Goal: Task Accomplishment & Management: Use online tool/utility

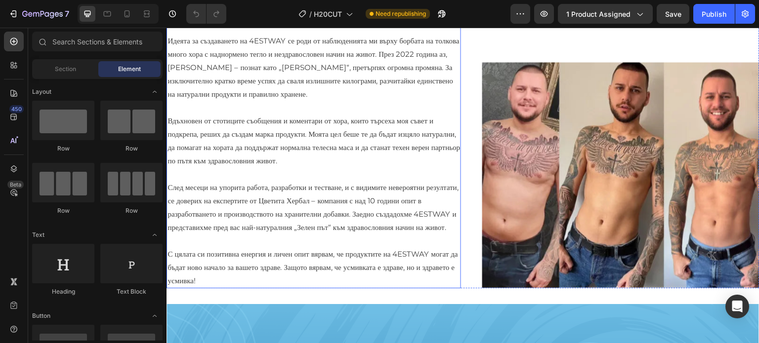
scroll to position [323, 0]
click at [357, 167] on p "Вдъхновен от стотиците съобщения и коментари от хора, които търсеха моя съвет и…" at bounding box center [313, 140] width 292 height 53
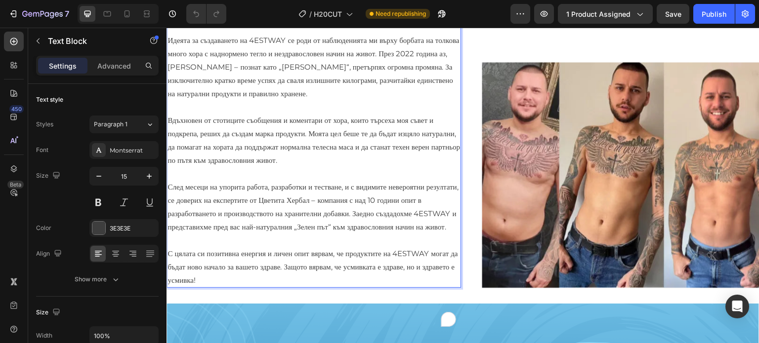
click at [303, 100] on p "Идеята за създаването на 4ESTWAY се роди от наблюденията ми върху борбата на то…" at bounding box center [313, 67] width 292 height 67
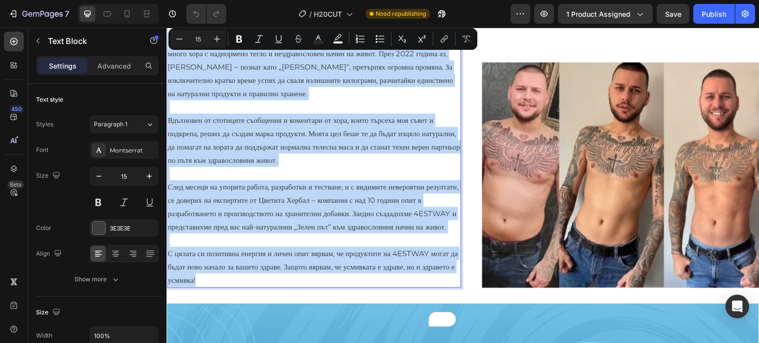
copy div "Идеята за създаването на 4ESTWAY се роди от наблюденията ми върху борбата на то…"
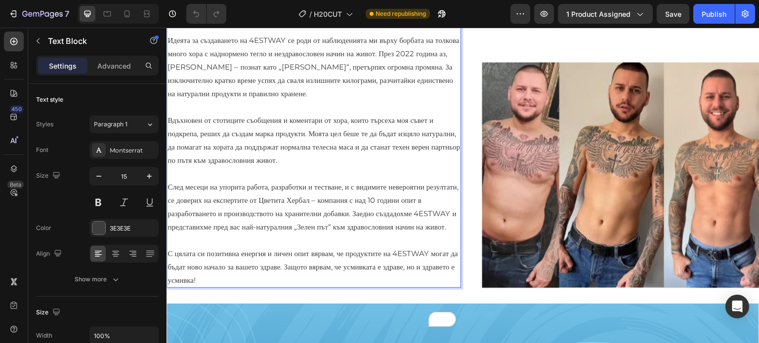
click at [384, 100] on p "Идеята за създаването на 4ESTWAY се роди от наблюденията ми върху борбата на то…" at bounding box center [313, 67] width 292 height 67
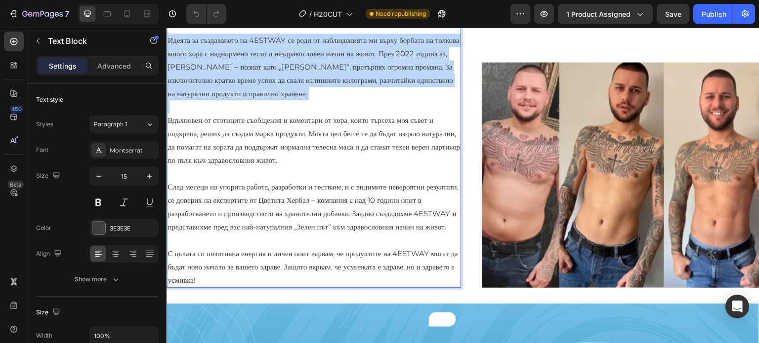
click at [384, 100] on p "Идеята за създаването на 4ESTWAY се роди от наблюденията ми върху борбата на то…" at bounding box center [313, 67] width 292 height 67
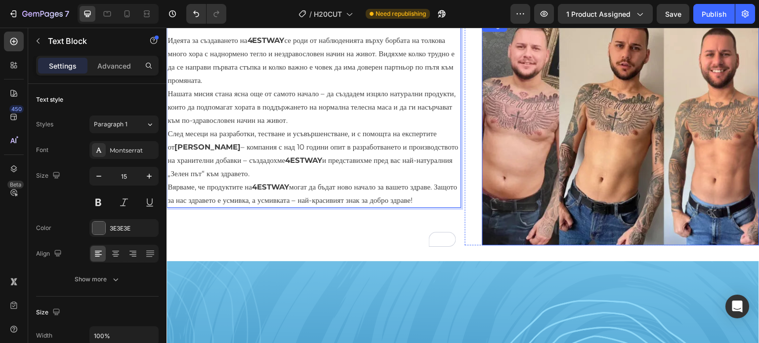
click at [567, 155] on img at bounding box center [620, 133] width 277 height 226
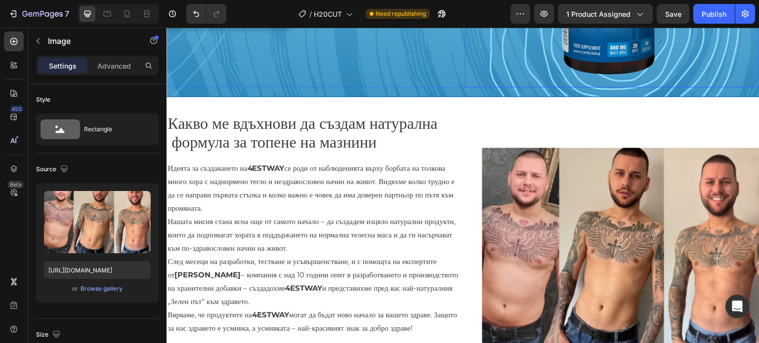
scroll to position [198, 0]
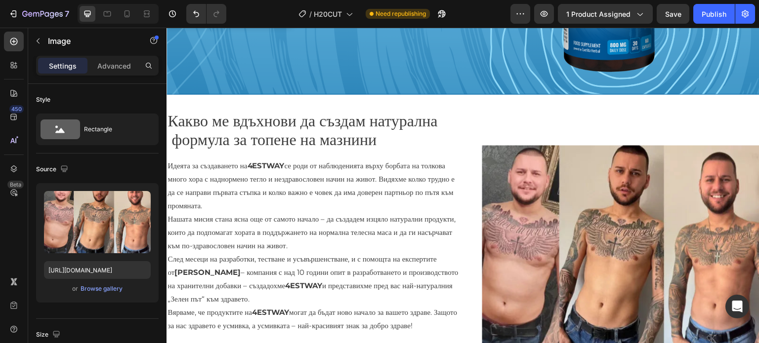
click at [526, 201] on img at bounding box center [620, 258] width 277 height 226
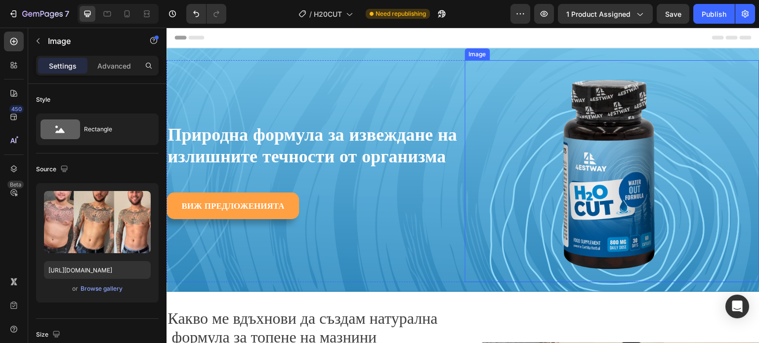
scroll to position [346, 0]
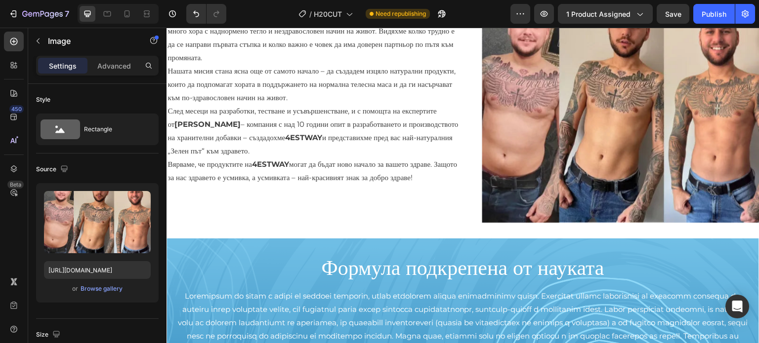
click at [630, 160] on img at bounding box center [620, 110] width 277 height 226
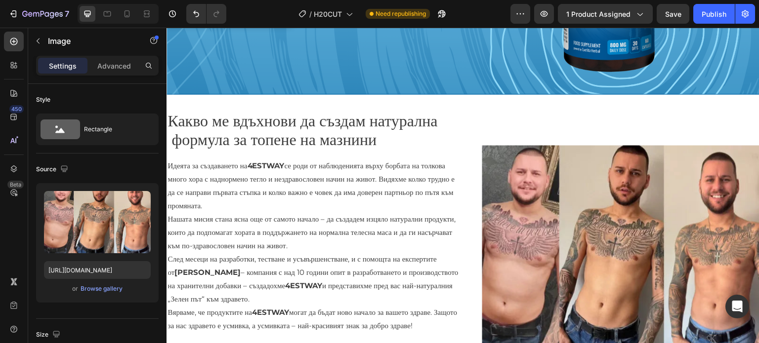
click at [599, 250] on img at bounding box center [620, 258] width 277 height 226
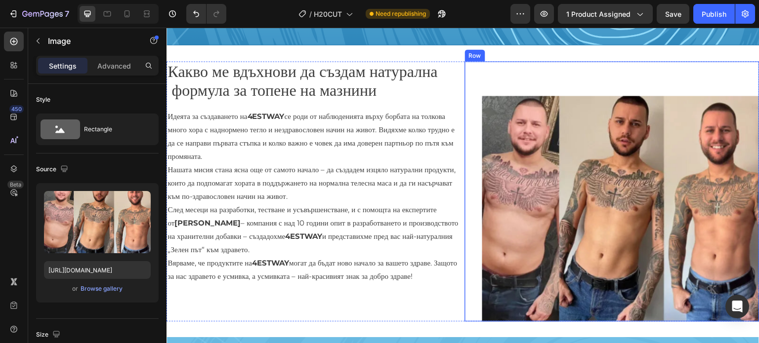
scroll to position [296, 0]
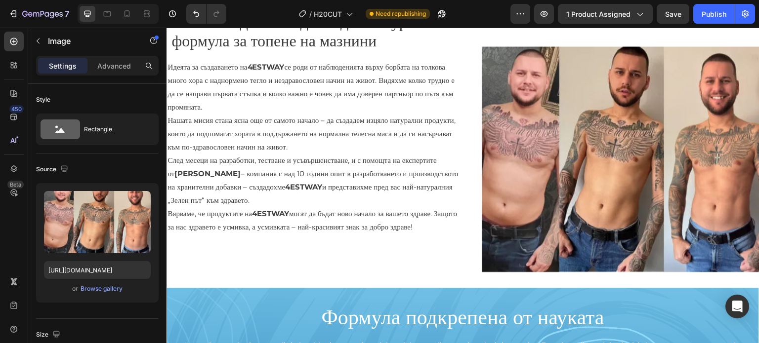
click at [533, 171] on img at bounding box center [620, 159] width 277 height 226
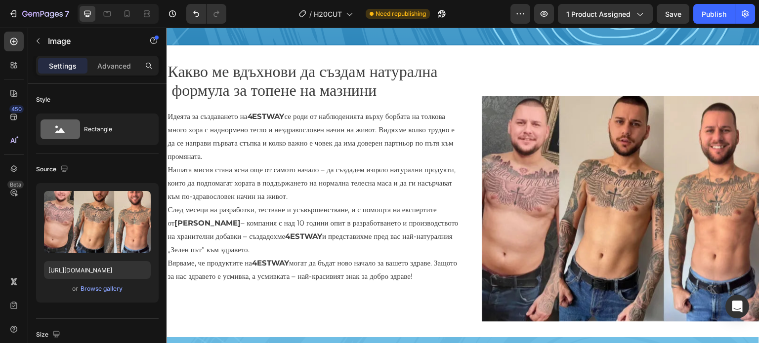
scroll to position [198, 0]
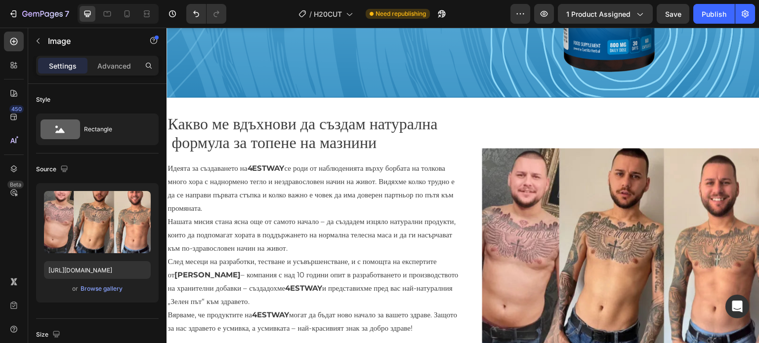
click at [521, 211] on img at bounding box center [620, 261] width 277 height 226
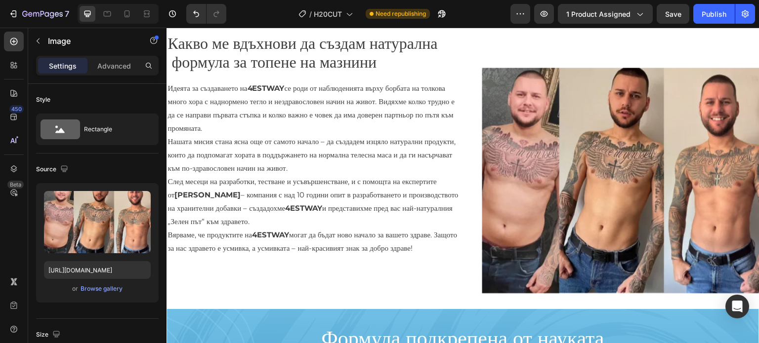
scroll to position [346, 0]
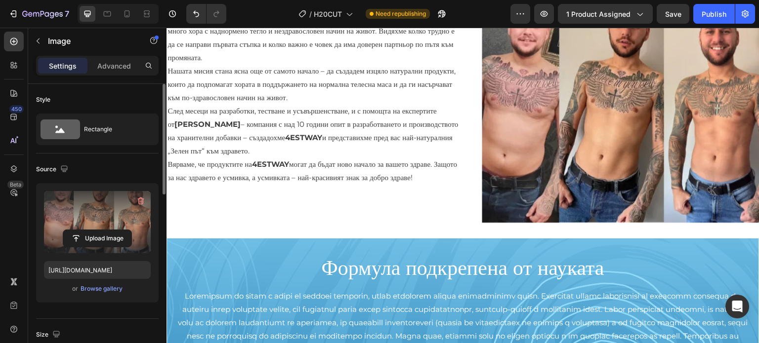
click at [110, 208] on label at bounding box center [97, 222] width 107 height 62
click at [110, 230] on input "file" at bounding box center [97, 238] width 68 height 17
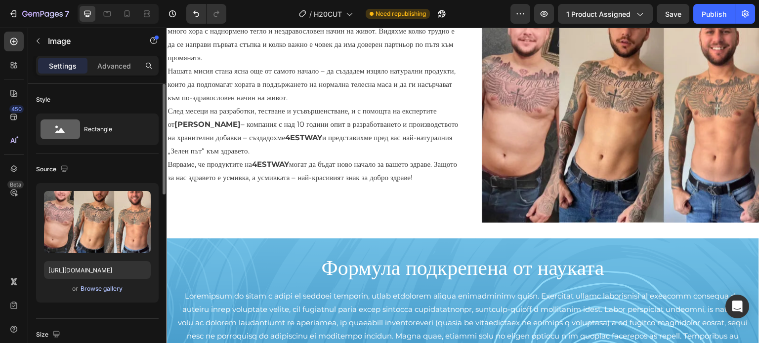
click at [93, 290] on div "Browse gallery" at bounding box center [102, 289] width 42 height 9
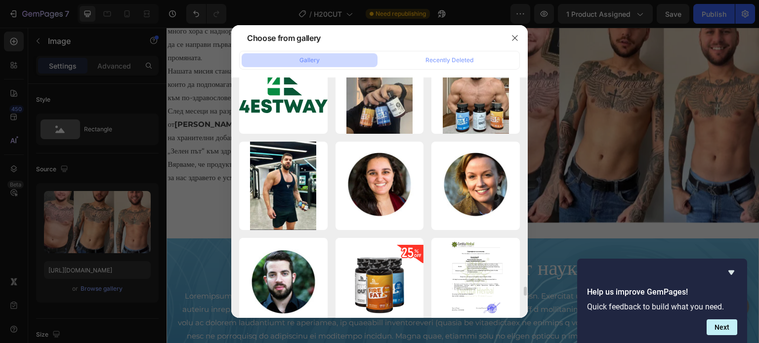
scroll to position [5519, 0]
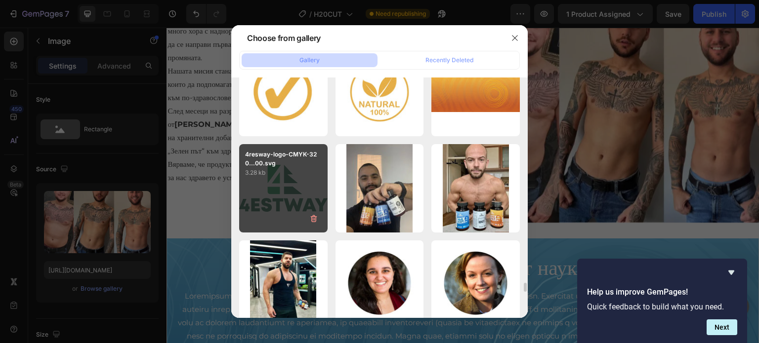
click at [282, 177] on div "4resway-logo-CMYK-320...00.svg 3.28 kb" at bounding box center [283, 188] width 88 height 88
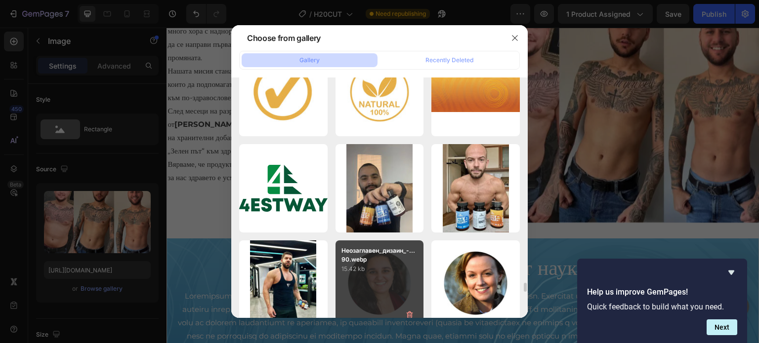
type input "[URL][DOMAIN_NAME]"
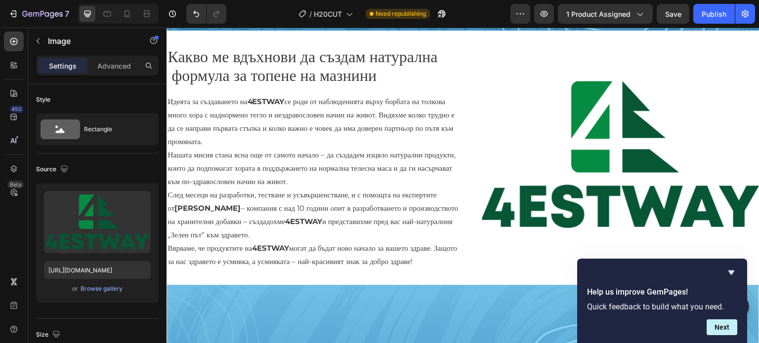
scroll to position [198, 0]
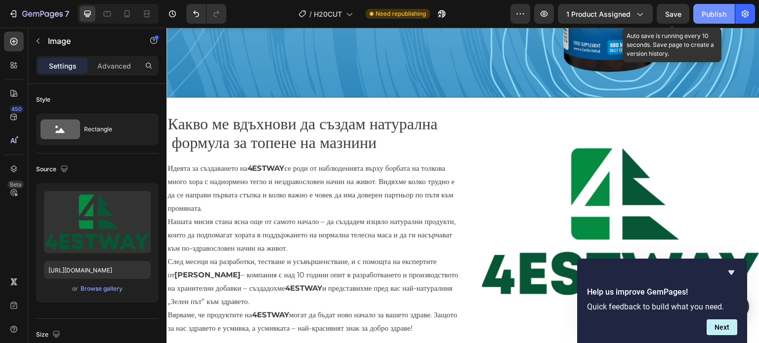
click at [709, 12] on div "Publish" at bounding box center [714, 14] width 25 height 10
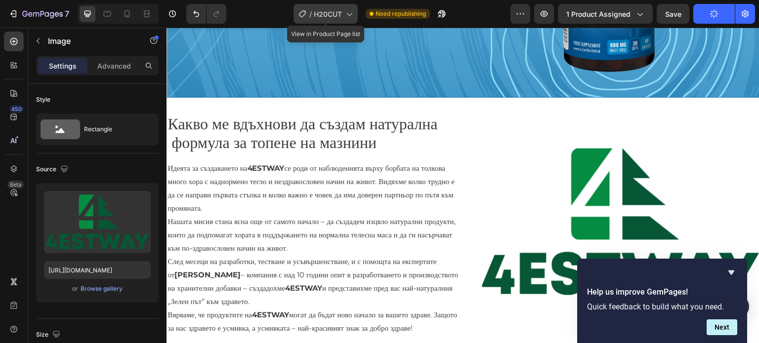
click at [350, 13] on icon at bounding box center [349, 14] width 10 height 10
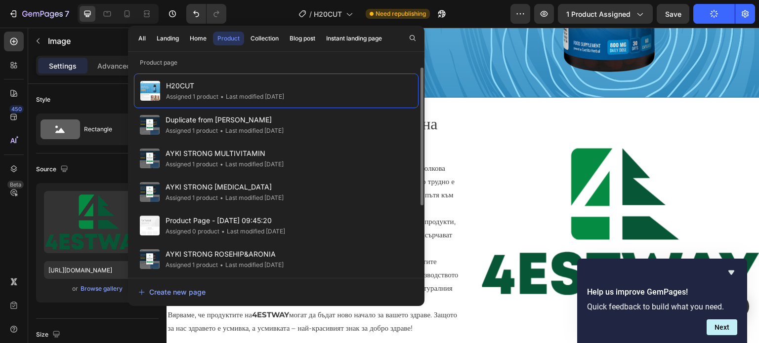
scroll to position [103, 0]
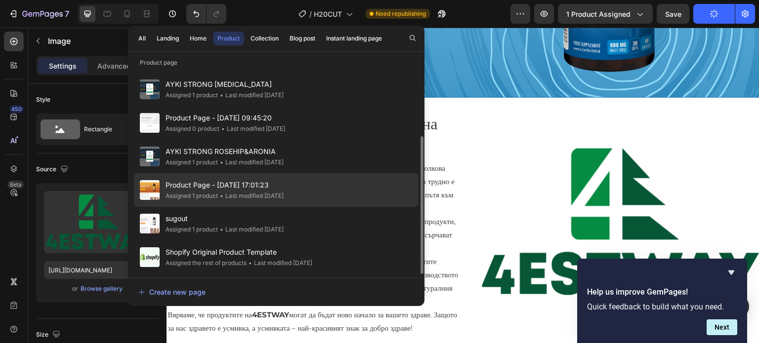
click at [215, 197] on div "Assigned 1 product" at bounding box center [192, 196] width 52 height 10
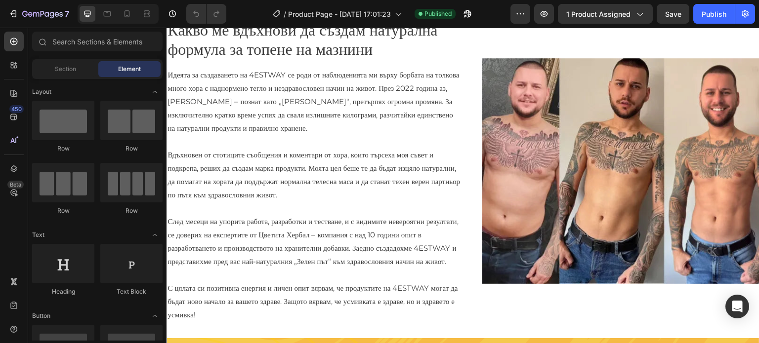
scroll to position [296, 0]
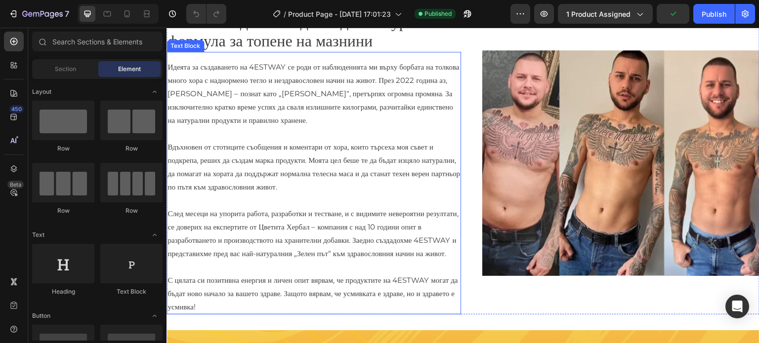
click at [352, 127] on p "Идеята за създаването на 4ESTWAY се роди от наблюденията ми върху борбата на то…" at bounding box center [313, 93] width 292 height 67
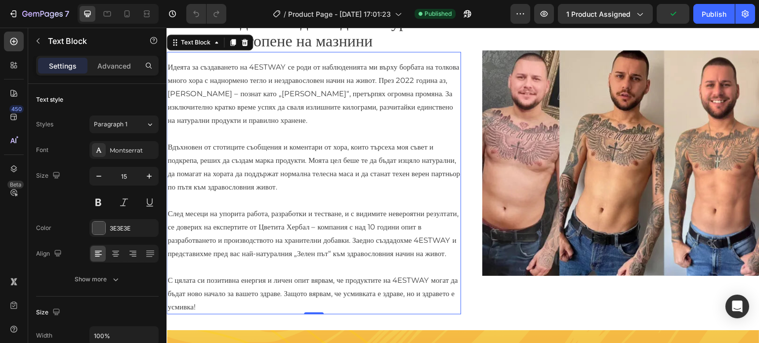
click at [352, 127] on p "Идеята за създаването на 4ESTWAY се роди от наблюденията ми върху борбата на то…" at bounding box center [313, 93] width 292 height 67
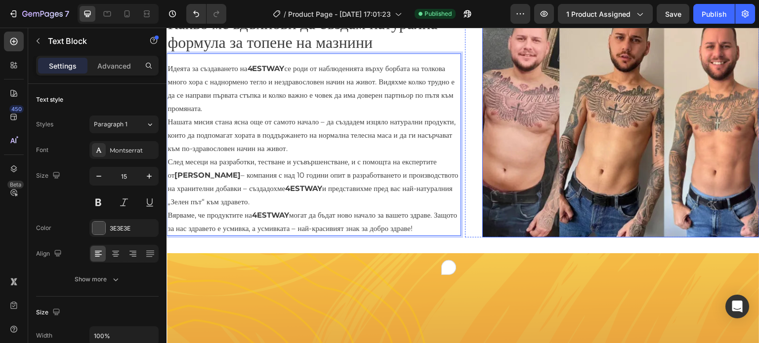
click at [497, 145] on img at bounding box center [620, 125] width 277 height 226
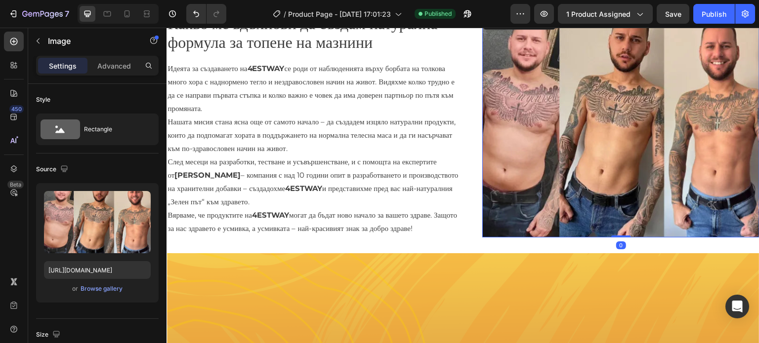
click at [541, 123] on img at bounding box center [620, 125] width 277 height 226
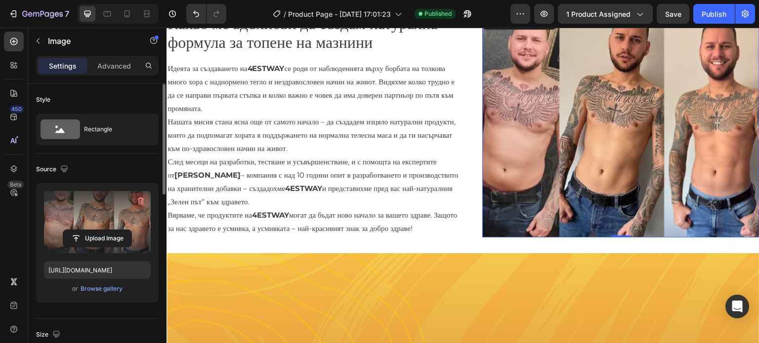
click at [143, 199] on icon "button" at bounding box center [141, 201] width 10 height 10
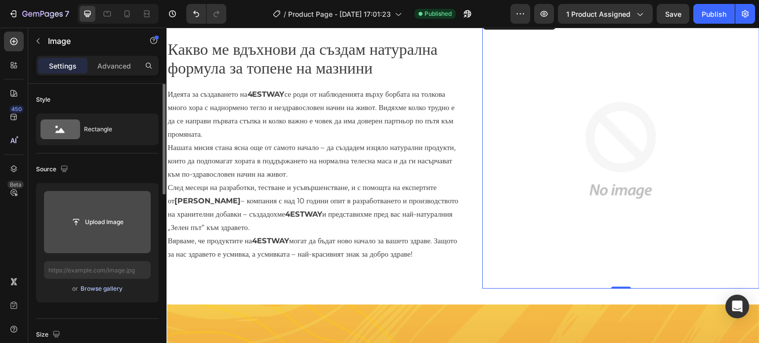
click at [98, 291] on div "Browse gallery" at bounding box center [102, 289] width 42 height 9
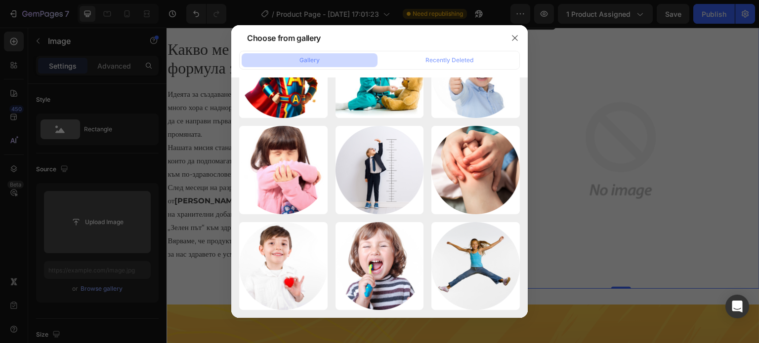
scroll to position [585, 0]
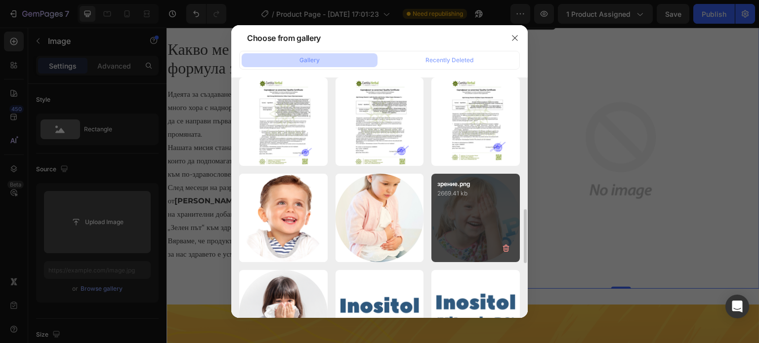
drag, startPoint x: 527, startPoint y: 169, endPoint x: 514, endPoint y: 219, distance: 52.0
click at [514, 219] on div "0-02-05-be9572b9c49e3...8c.jpg 442.83 kb 4.png 1364.68 kb 17.png 572.70 kb 16.p…" at bounding box center [379, 198] width 296 height 241
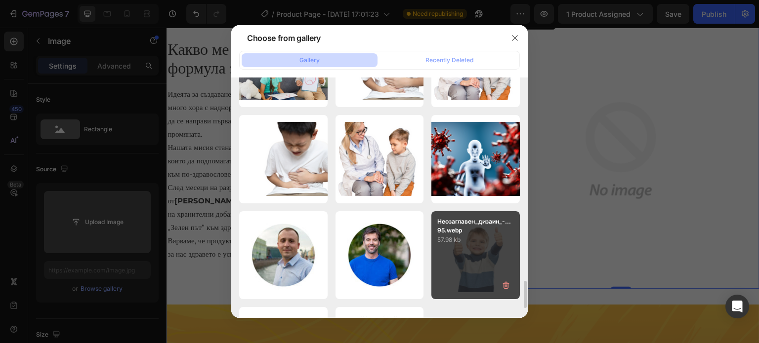
scroll to position [1883, 0]
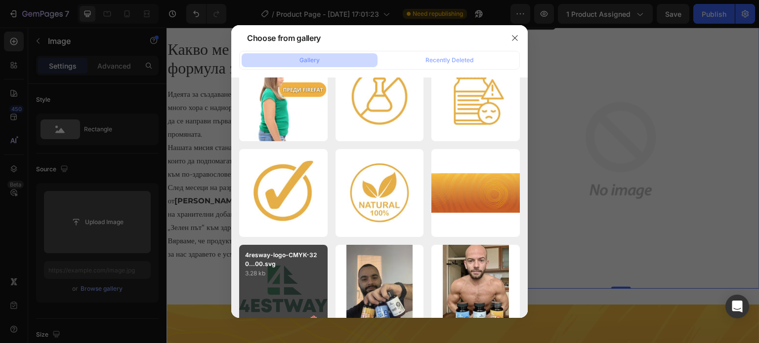
scroll to position [5517, 0]
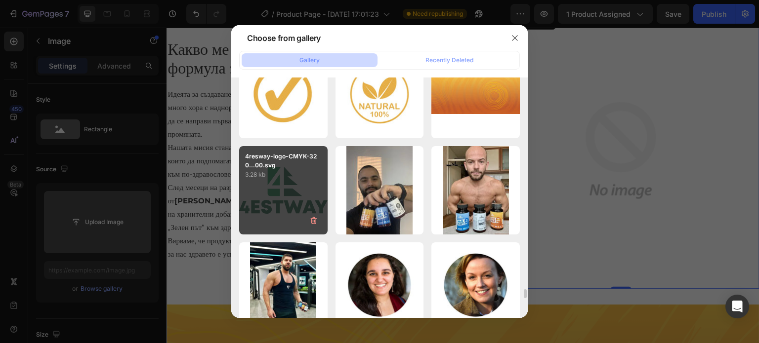
click at [298, 191] on div "4resway-logo-CMYK-320...00.svg 3.28 kb" at bounding box center [283, 190] width 88 height 88
type input "https://cdn.shopify.com/s/files/1/0920/2139/1683/files/gempages_545222362895746…"
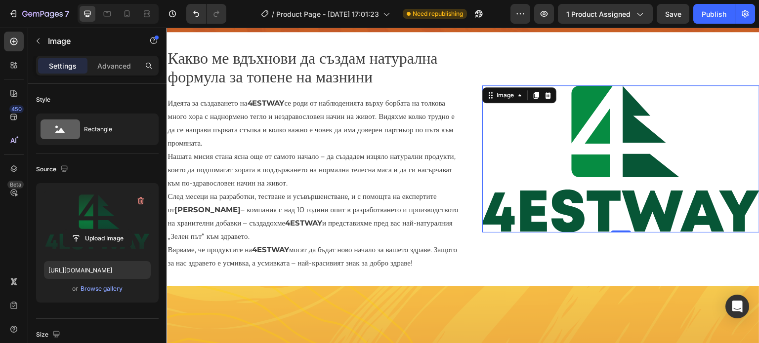
scroll to position [247, 0]
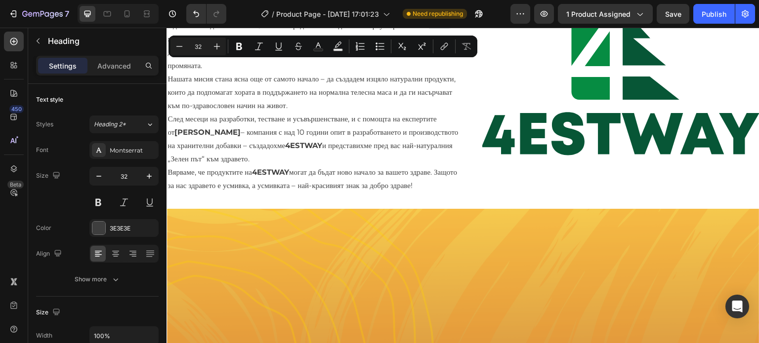
drag, startPoint x: 245, startPoint y: 75, endPoint x: 223, endPoint y: 71, distance: 22.1
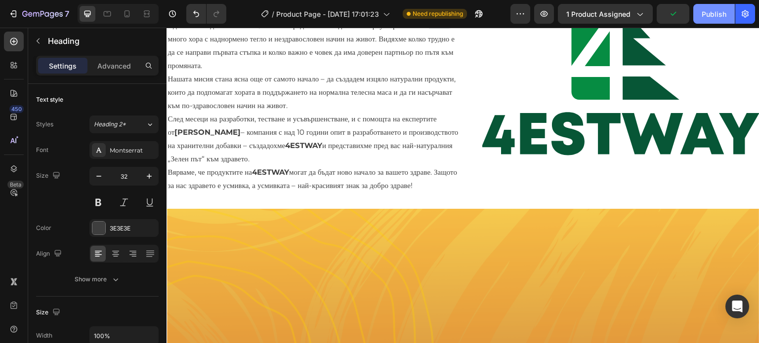
click at [710, 13] on div "Publish" at bounding box center [714, 14] width 25 height 10
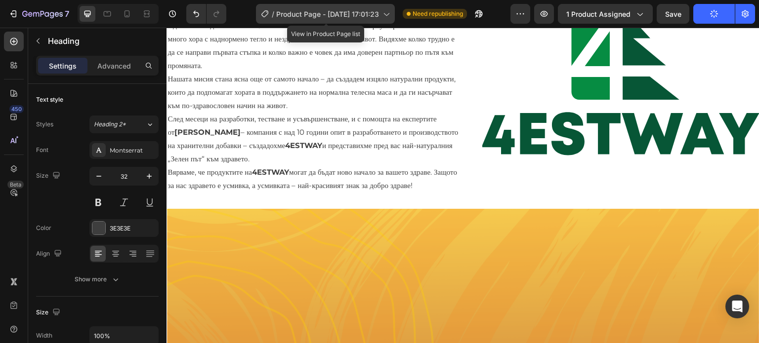
click at [343, 14] on span "Product Page - Dec 21, 17:01:23" at bounding box center [327, 14] width 103 height 10
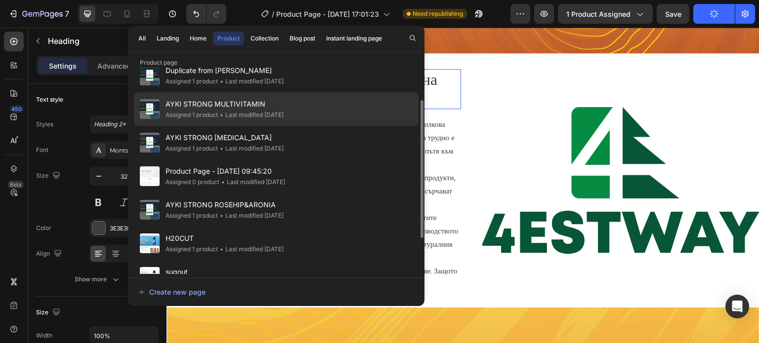
scroll to position [99, 0]
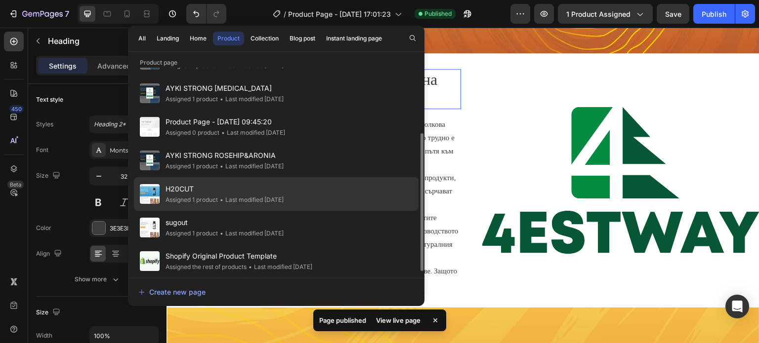
click at [211, 188] on span "H20CUT" at bounding box center [225, 189] width 118 height 12
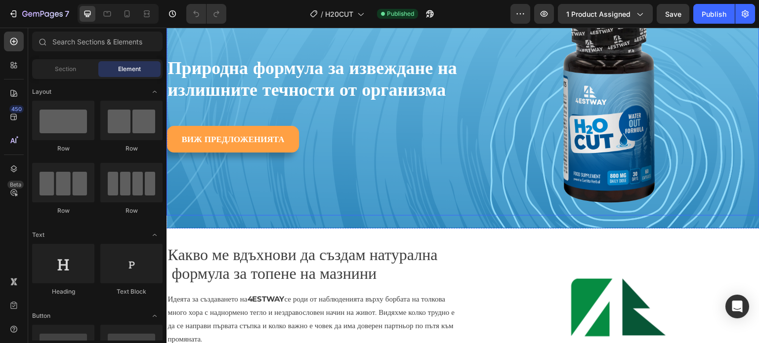
scroll to position [148, 0]
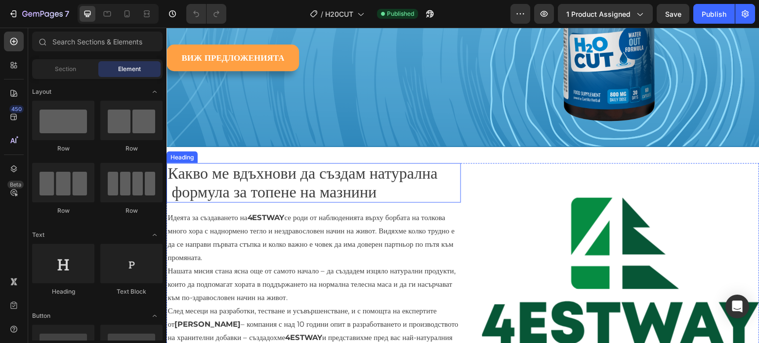
click at [240, 173] on h2 "Какво ме вдъхнови да създам натурална формула за топене на мазнини" at bounding box center [313, 183] width 294 height 40
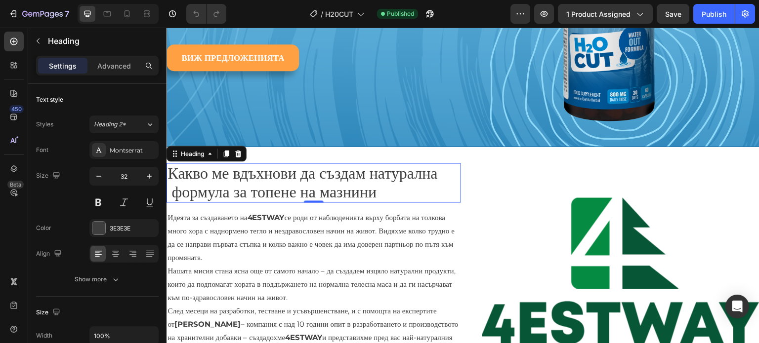
click at [240, 173] on h2 "Какво ме вдъхнови да създам натурална формула за топене на мазнини" at bounding box center [313, 183] width 294 height 40
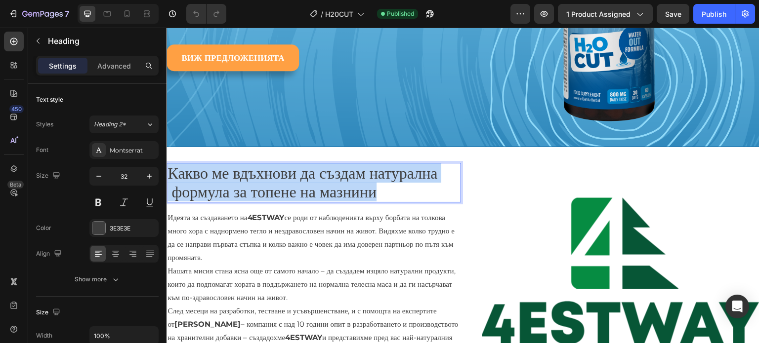
click at [241, 173] on p "Какво ме вдъхнови да създам натурална формула за топене на мазнини" at bounding box center [313, 183] width 292 height 38
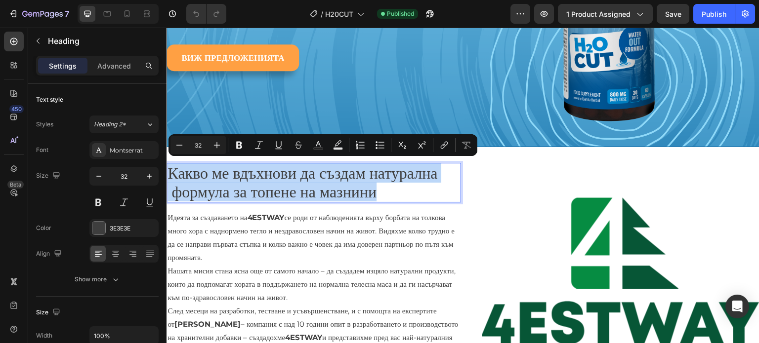
click at [243, 174] on p "Какво ме вдъхнови да създам натурална формула за топене на мазнини" at bounding box center [313, 183] width 292 height 38
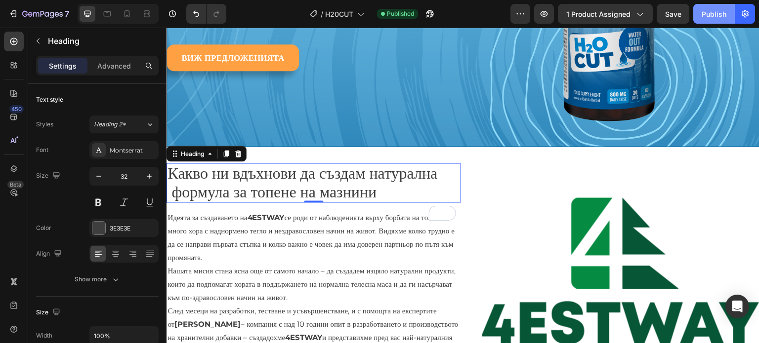
click at [713, 17] on div "Publish" at bounding box center [714, 14] width 25 height 10
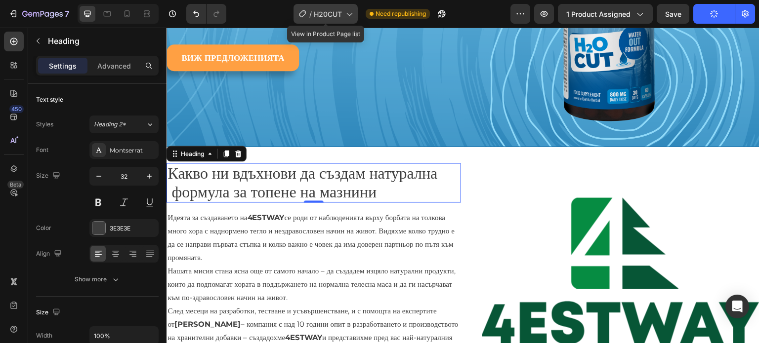
click at [352, 11] on div "/ H20CUT" at bounding box center [325, 14] width 64 height 20
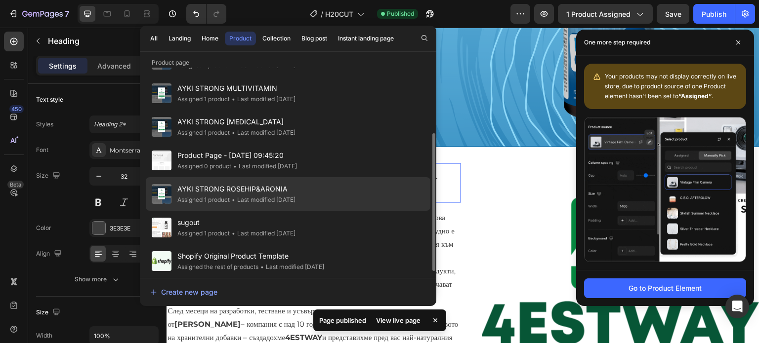
scroll to position [103, 0]
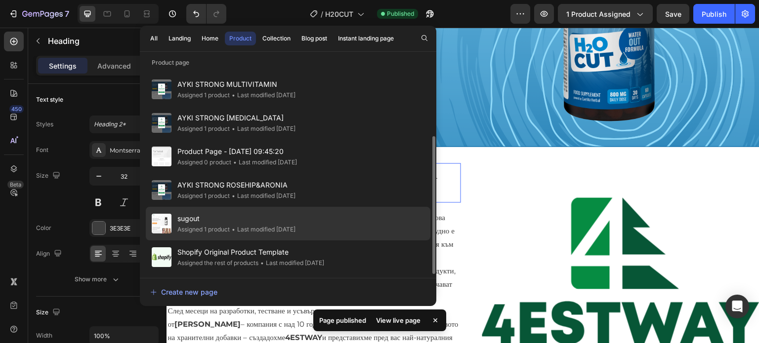
click at [202, 213] on span "sugout" at bounding box center [236, 219] width 118 height 12
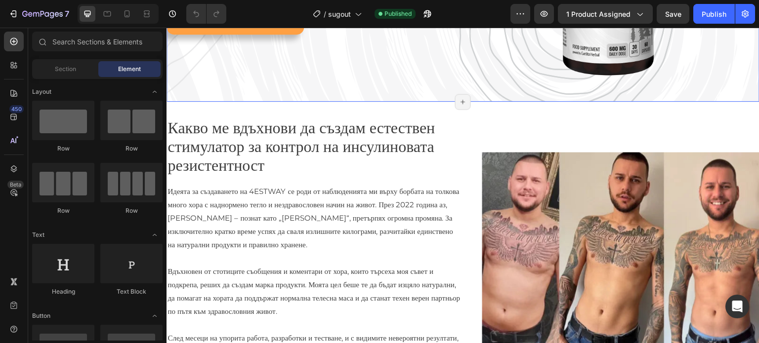
scroll to position [198, 0]
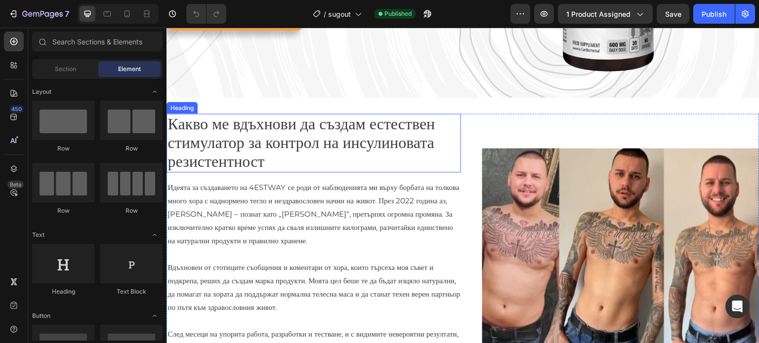
click at [233, 120] on span "Какво ме вдъхнови да създам естествен стимулатор за контрол на инсулиновата рез…" at bounding box center [300, 142] width 267 height 57
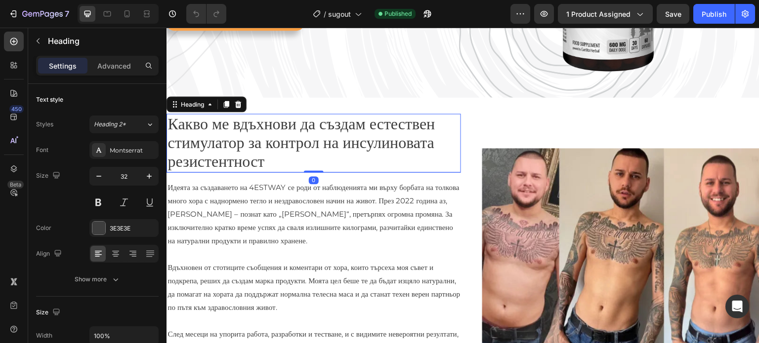
click at [237, 122] on span "Какво ме вдъхнови да създам естествен стимулатор за контрол на инсулиновата рез…" at bounding box center [300, 142] width 267 height 57
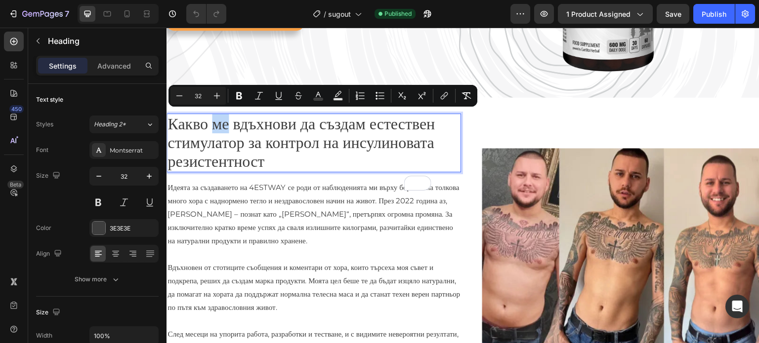
drag, startPoint x: 241, startPoint y: 125, endPoint x: 225, endPoint y: 125, distance: 15.8
click at [225, 125] on span "Какво ме вдъхнови да създам естествен стимулатор за контрол на инсулиновата рез…" at bounding box center [300, 142] width 267 height 57
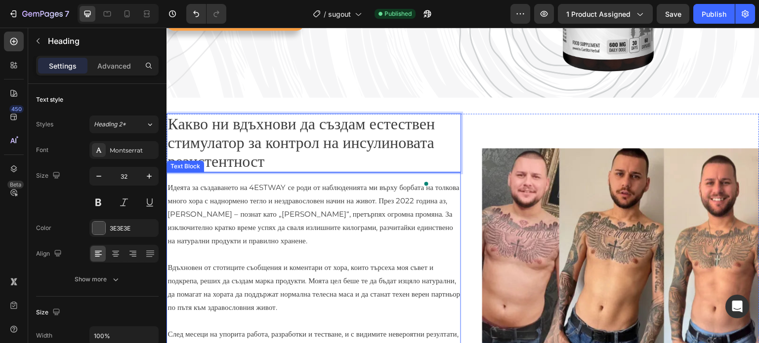
click at [233, 248] on p "Идеята за създаването на 4ESTWAY се роди от наблюденията ми върху борбата на то…" at bounding box center [313, 214] width 292 height 67
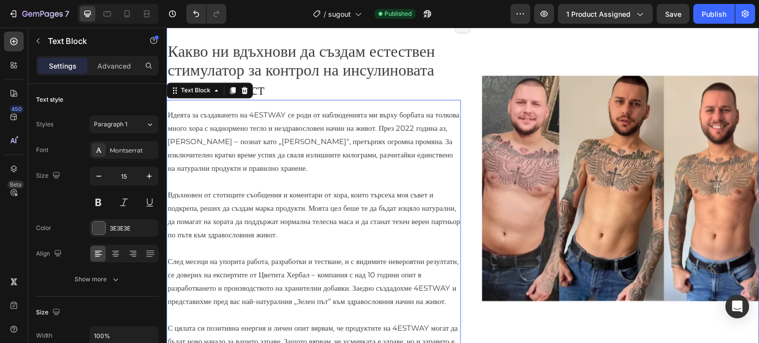
scroll to position [296, 0]
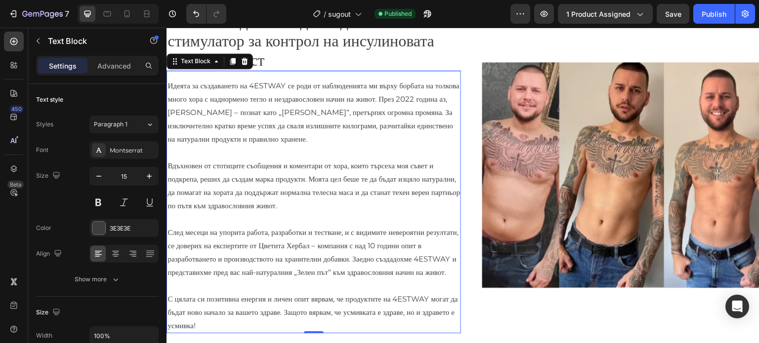
click at [295, 146] on p "Идеята за създаването на 4ESTWAY се роди от наблюденията ми върху борбата на то…" at bounding box center [313, 112] width 292 height 67
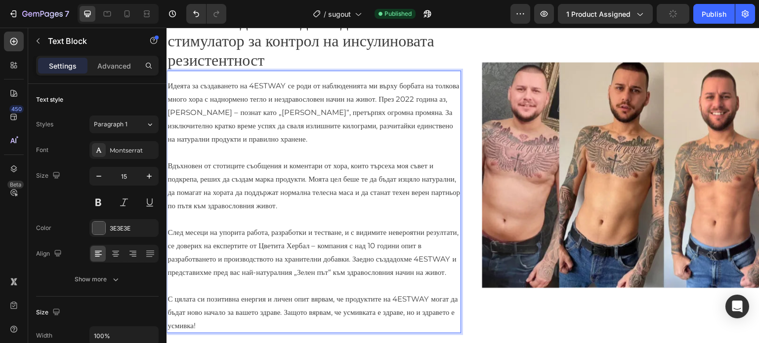
click at [295, 146] on p "Идеята за създаването на 4ESTWAY се роди от наблюденията ми върху борбата на то…" at bounding box center [313, 112] width 292 height 67
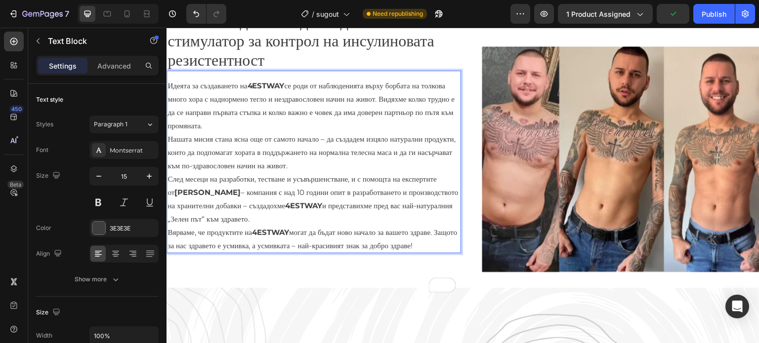
click at [477, 138] on div "Image Row" at bounding box center [612, 142] width 294 height 260
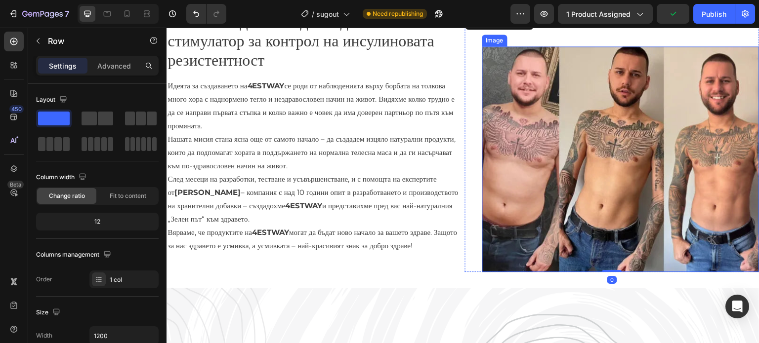
click at [503, 115] on img at bounding box center [620, 159] width 277 height 226
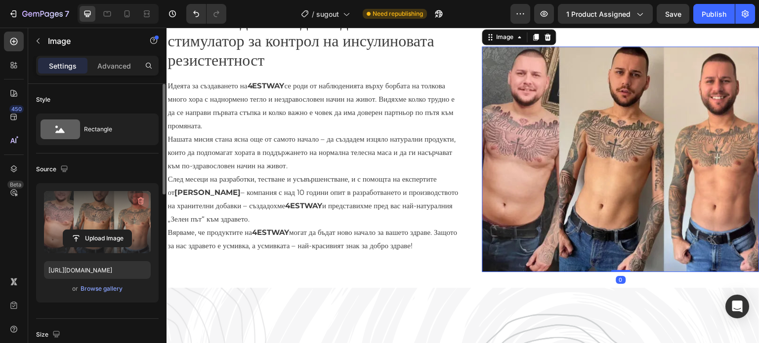
click at [140, 198] on icon "button" at bounding box center [141, 201] width 6 height 7
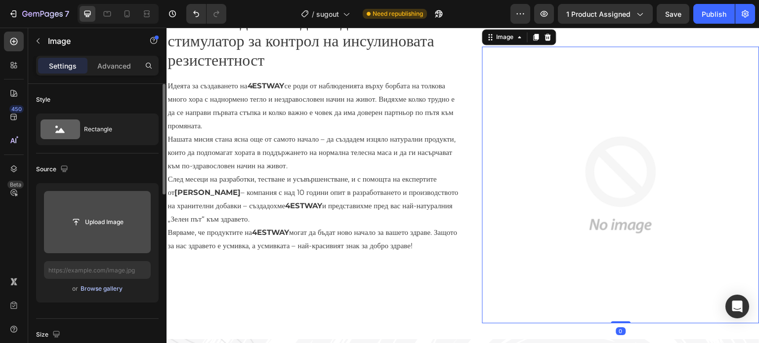
click at [92, 290] on div "Browse gallery" at bounding box center [102, 289] width 42 height 9
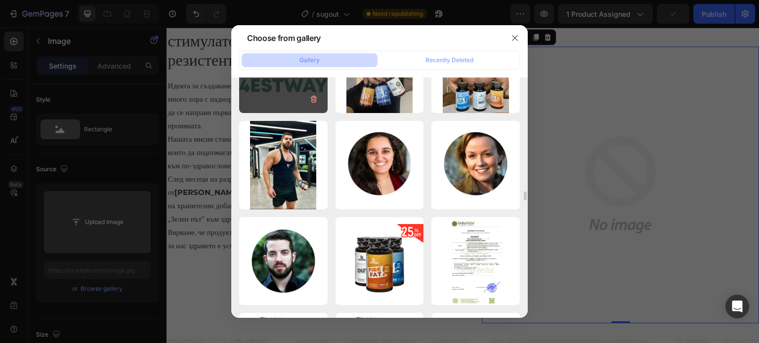
scroll to position [5540, 0]
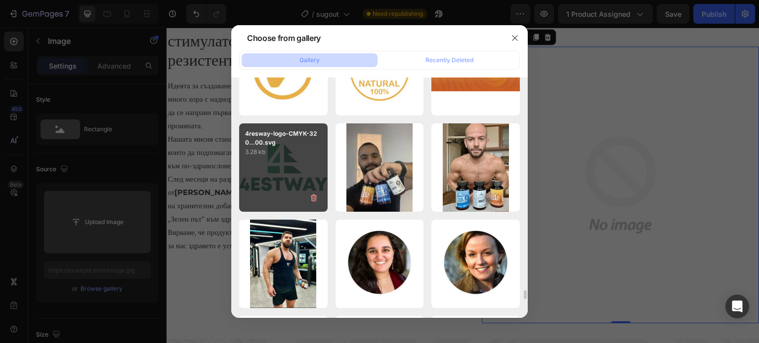
click at [286, 185] on div "4resway-logo-CMYK-320...00.svg 3.28 kb" at bounding box center [283, 168] width 88 height 88
type input "https://cdn.shopify.com/s/files/1/0920/2139/1683/files/gempages_545222362895746…"
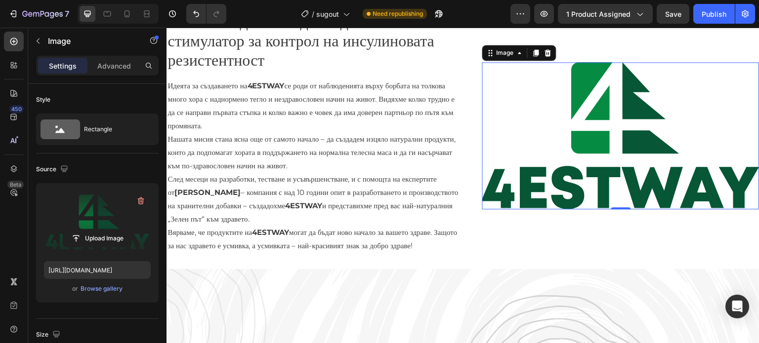
scroll to position [247, 0]
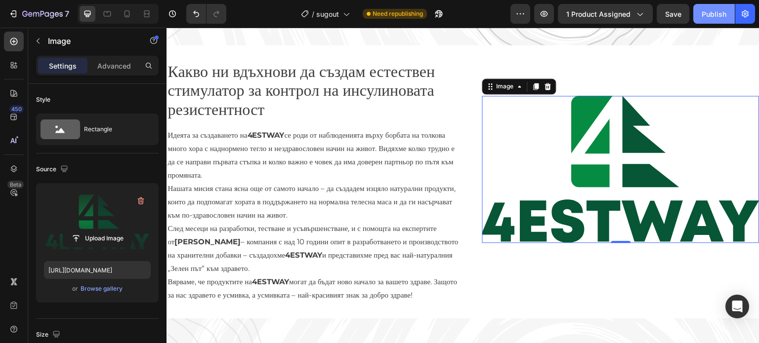
click at [698, 9] on button "Publish" at bounding box center [713, 14] width 41 height 20
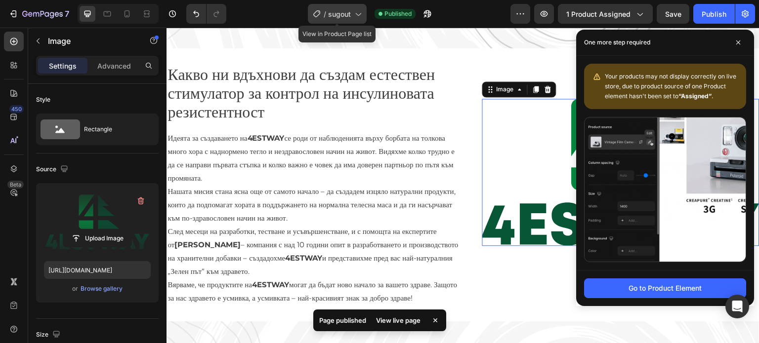
click at [334, 9] on span "sugout" at bounding box center [339, 14] width 23 height 10
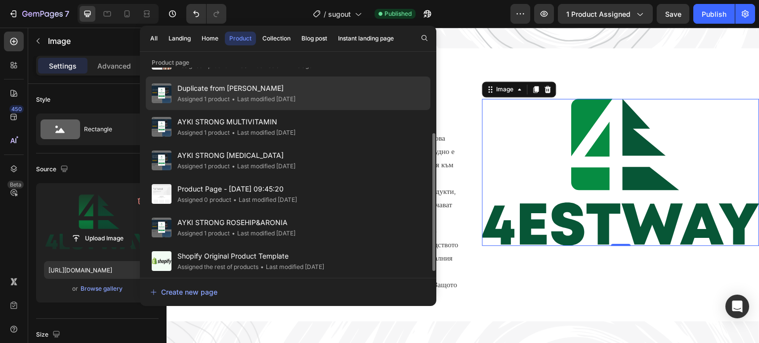
scroll to position [0, 0]
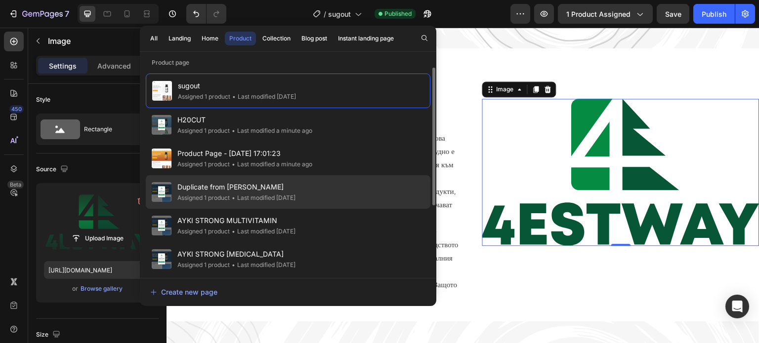
click at [227, 185] on span "Duplicate from [PERSON_NAME]" at bounding box center [236, 187] width 118 height 12
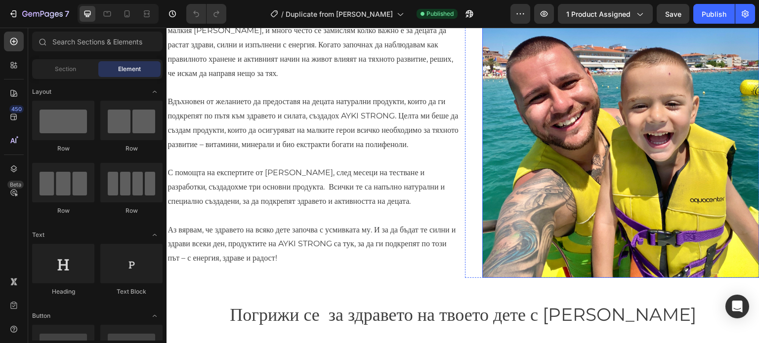
scroll to position [395, 0]
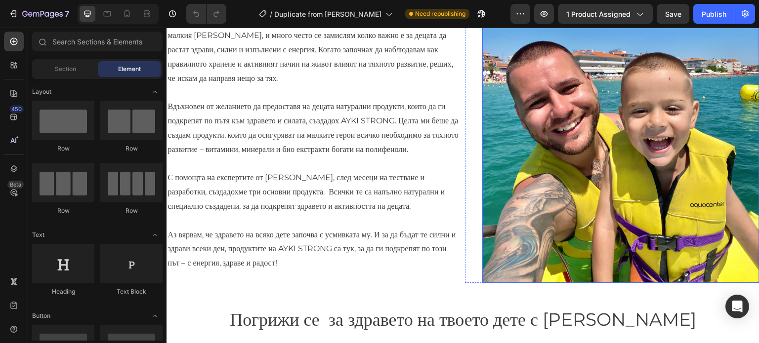
click at [541, 200] on img at bounding box center [620, 99] width 277 height 370
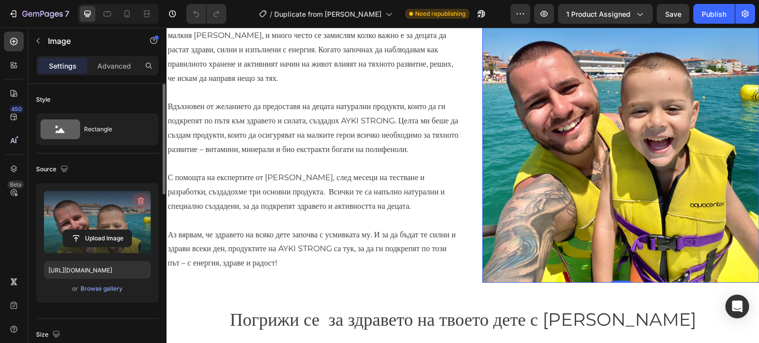
click at [138, 198] on icon "button" at bounding box center [141, 201] width 10 height 10
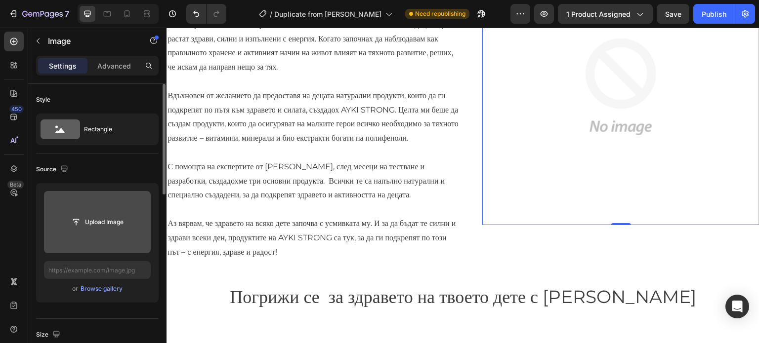
click at [80, 209] on input "file" at bounding box center [97, 222] width 107 height 62
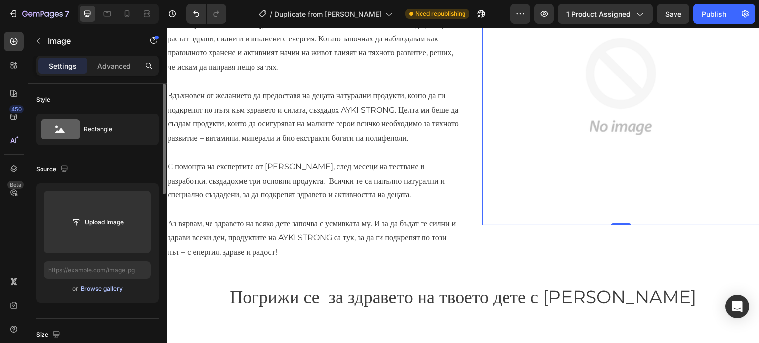
click at [81, 288] on div "Browse gallery" at bounding box center [102, 289] width 42 height 9
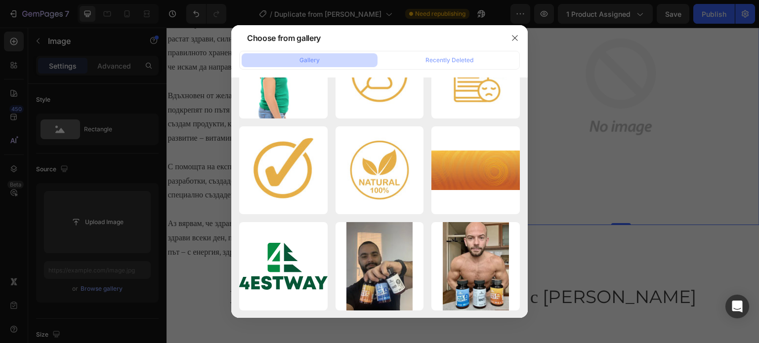
scroll to position [5540, 0]
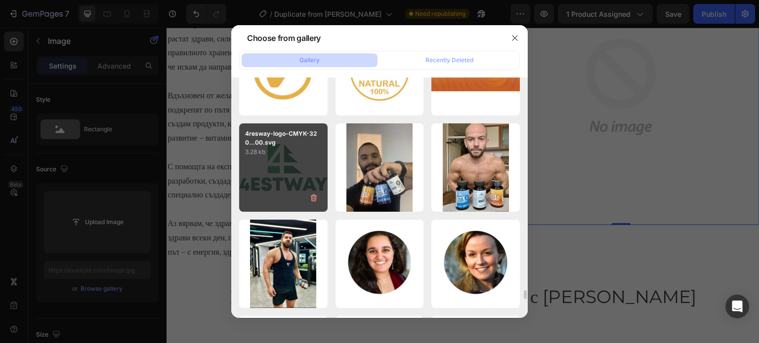
click at [292, 178] on div "4resway-logo-CMYK-320...00.svg 3.28 kb" at bounding box center [283, 168] width 88 height 88
type input "https://cdn.shopify.com/s/files/1/0920/2139/1683/files/gempages_545222362895746…"
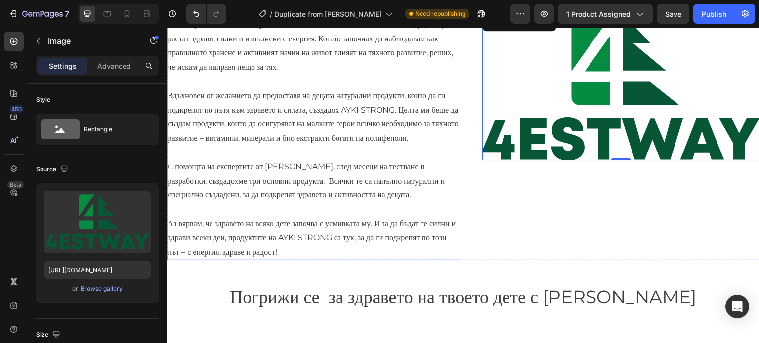
click at [331, 136] on p "Вдъхновен от желанието да предоставя на децата натурални продукти, които да ги …" at bounding box center [313, 117] width 292 height 57
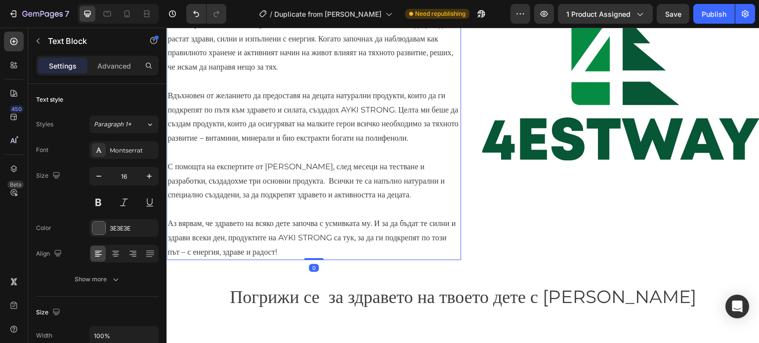
click at [331, 136] on p "Вдъхновен от желанието да предоставя на децата натурални продукти, които да ги …" at bounding box center [313, 117] width 292 height 57
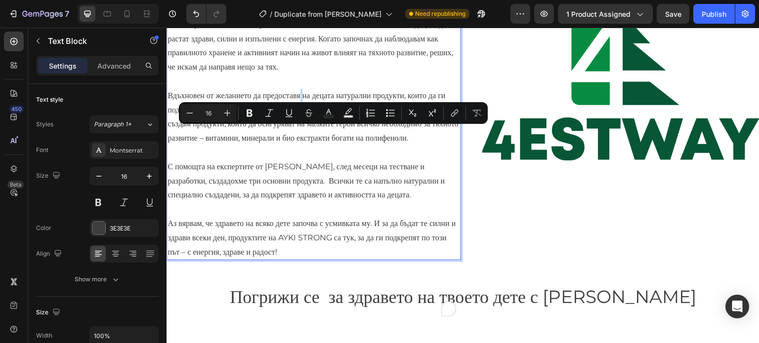
click at [331, 136] on p "Вдъхновен от желанието да предоставя на децата натурални продукти, които да ги …" at bounding box center [313, 117] width 292 height 57
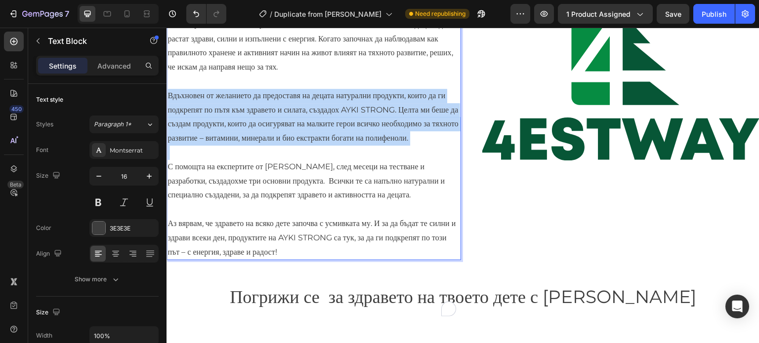
click at [331, 136] on p "Вдъхновен от желанието да предоставя на децата натурални продукти, които да ги …" at bounding box center [313, 117] width 292 height 57
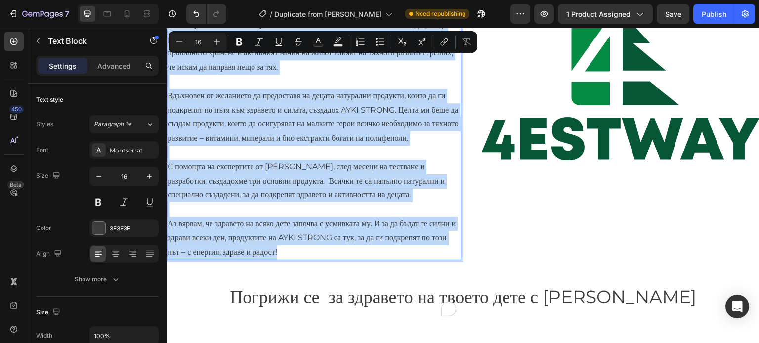
copy div "Идеята за създаването на AYKI STRONG дойде от моето желание да осигуря на децат…"
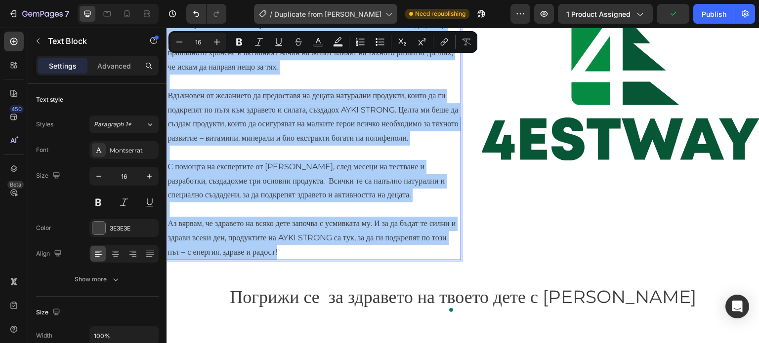
click at [368, 18] on span "Duplicate from AYKI STRONG" at bounding box center [327, 14] width 107 height 10
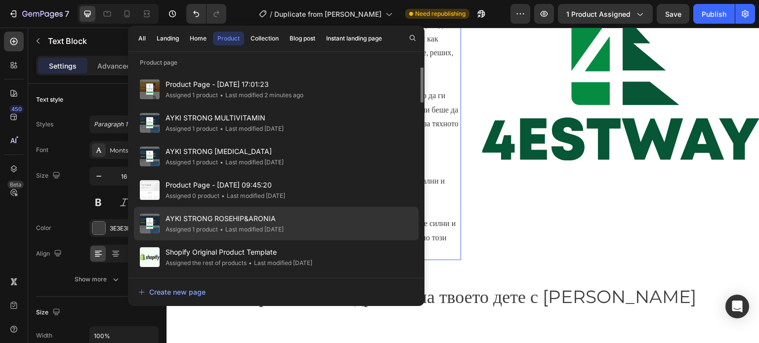
scroll to position [0, 0]
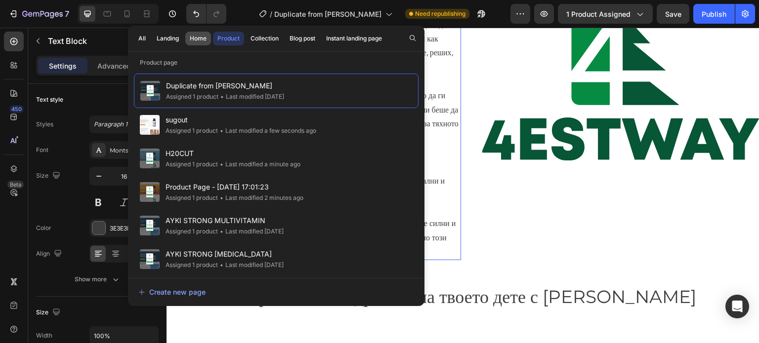
click at [190, 43] on button "Home" at bounding box center [198, 39] width 26 height 14
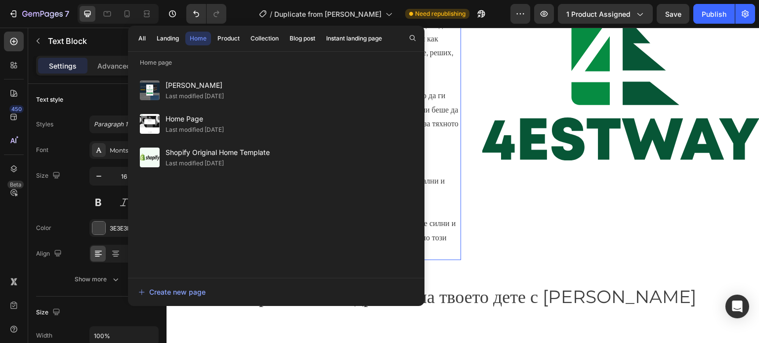
click at [185, 32] on button "Home" at bounding box center [198, 39] width 26 height 14
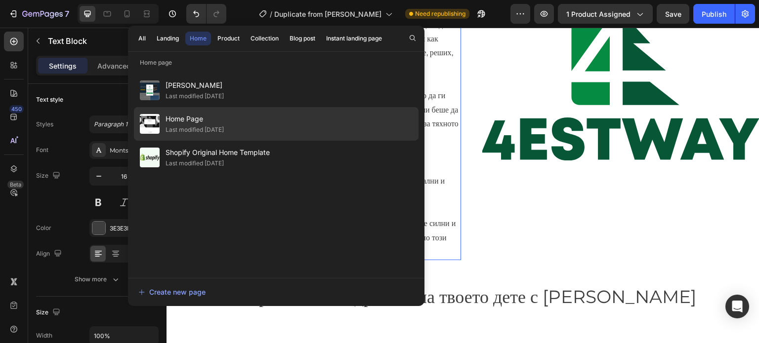
click at [224, 121] on span "Home Page" at bounding box center [195, 119] width 58 height 12
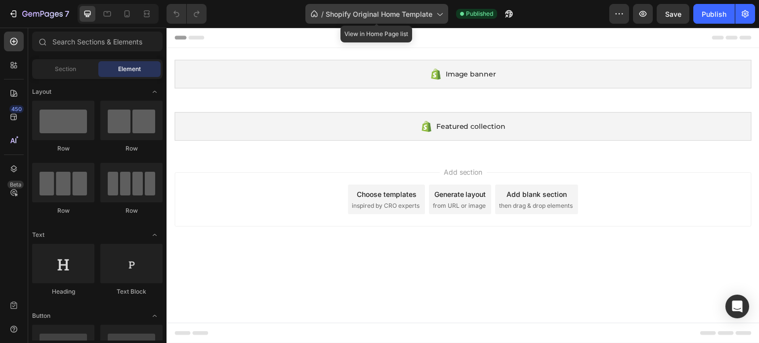
click at [370, 13] on span "Shopify Original Home Template" at bounding box center [379, 14] width 107 height 10
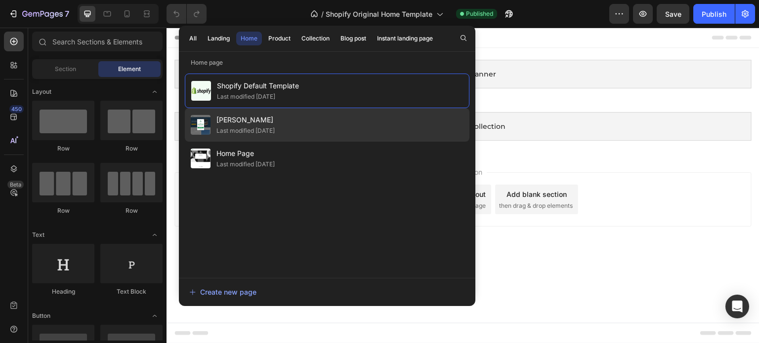
click at [237, 127] on div "Last modified [DATE]" at bounding box center [245, 131] width 58 height 10
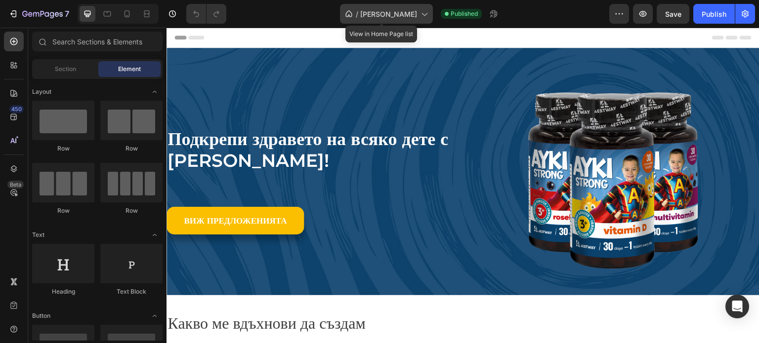
click at [372, 16] on span "[PERSON_NAME]" at bounding box center [388, 14] width 57 height 10
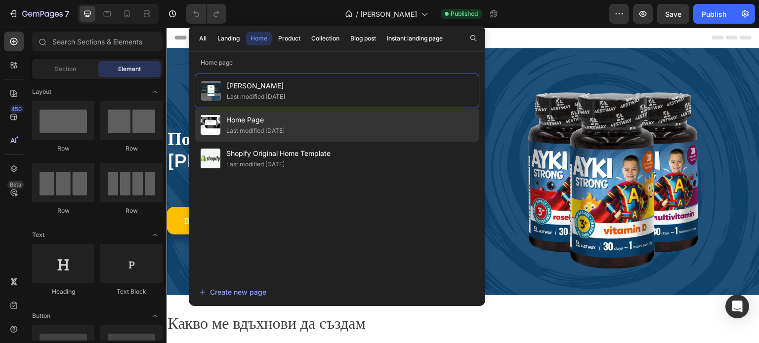
click at [249, 125] on span "Home Page" at bounding box center [255, 120] width 58 height 12
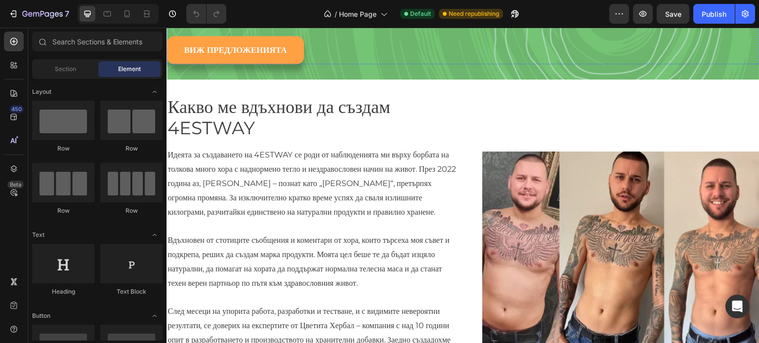
scroll to position [148, 0]
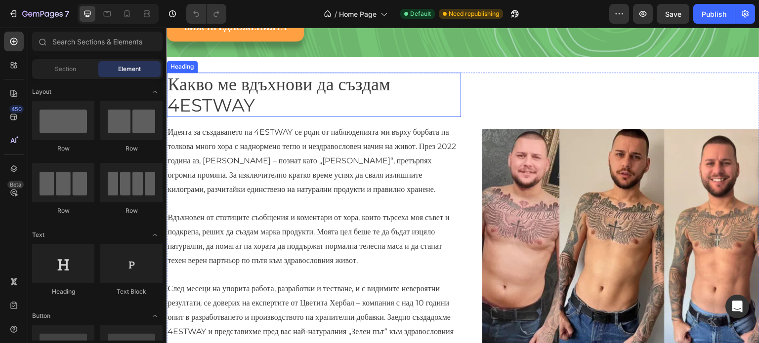
click at [235, 117] on h2 "Какво ме вдъхнови да създам 4ESTWAY" at bounding box center [301, 95] width 270 height 44
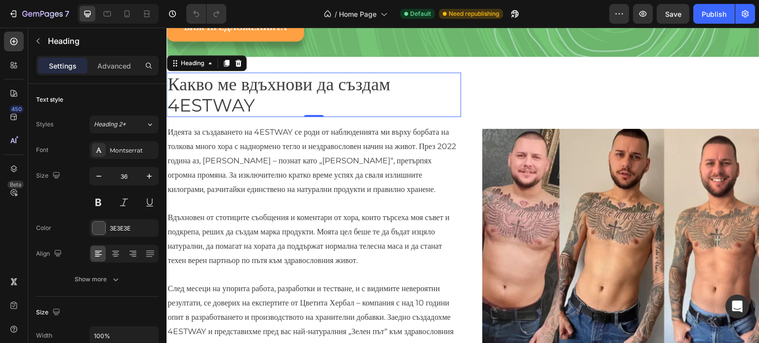
click at [243, 116] on p "Какво ме вдъхнови да създам 4ESTWAY" at bounding box center [301, 95] width 268 height 42
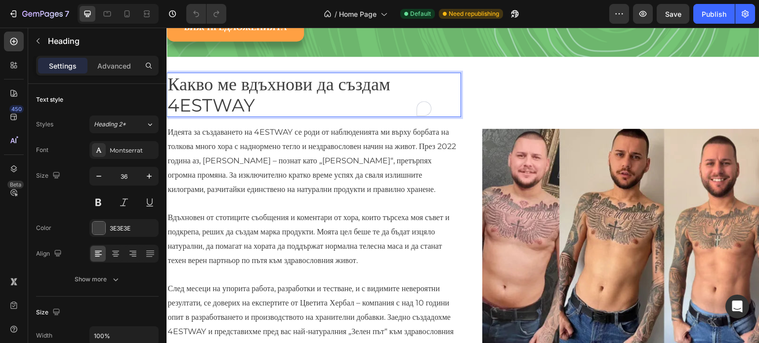
click at [247, 116] on p "Какво ме вдъхнови да създам 4ESTWAY" at bounding box center [301, 95] width 268 height 42
click at [235, 116] on p "Какво ни вдъхнови да създам 4ESTWAY" at bounding box center [301, 95] width 268 height 42
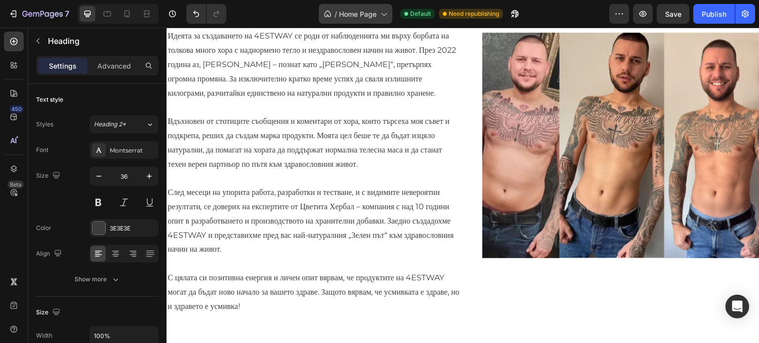
scroll to position [247, 0]
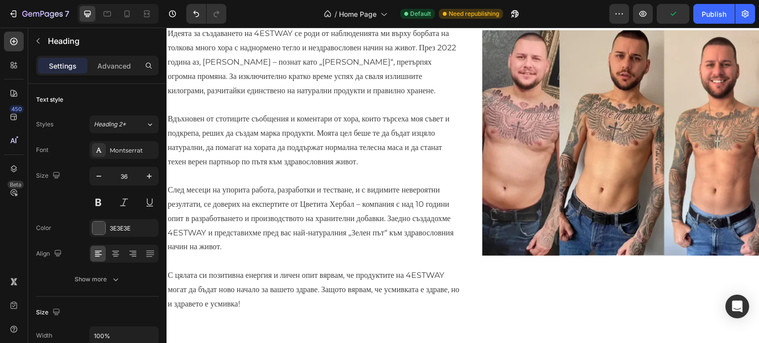
click at [269, 98] on p "Идеята за създаването на 4ESTWAY се роди от наблюденията ми върху борбата на то…" at bounding box center [313, 62] width 292 height 71
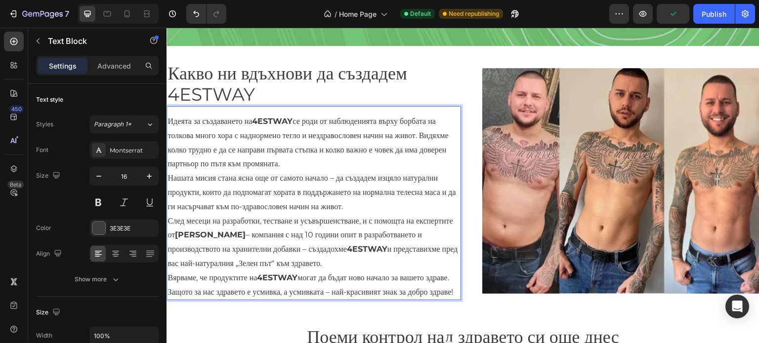
scroll to position [267, 0]
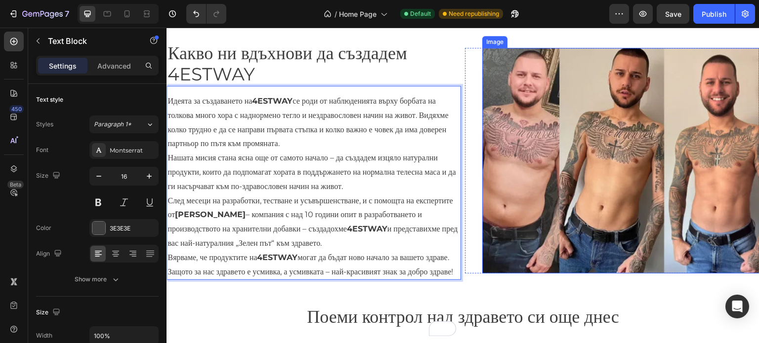
click at [670, 104] on img at bounding box center [620, 161] width 277 height 226
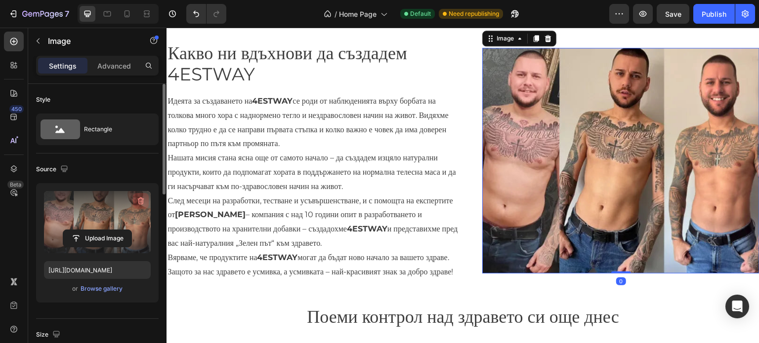
click at [142, 200] on icon "button" at bounding box center [141, 201] width 6 height 7
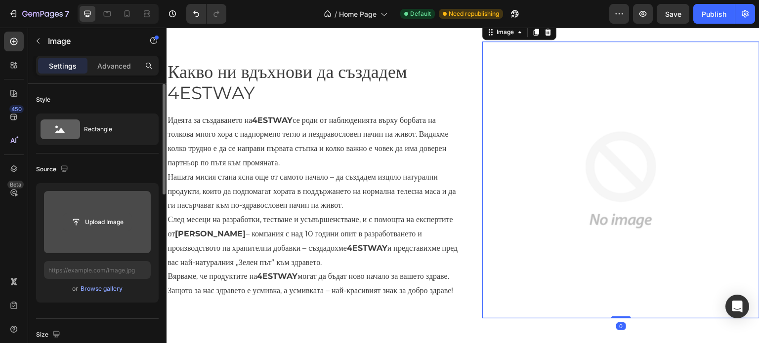
click at [121, 213] on button "Upload Image" at bounding box center [97, 222] width 69 height 18
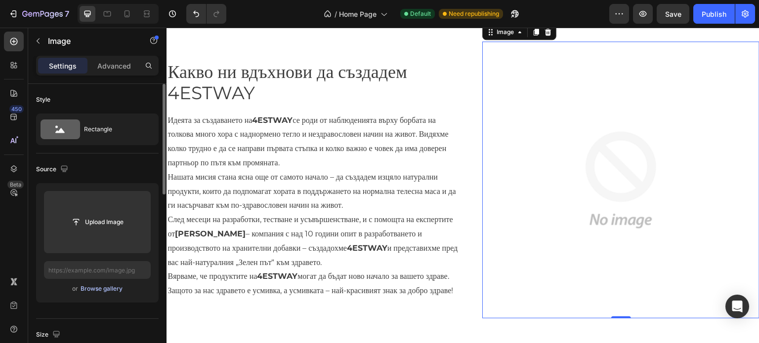
click at [95, 290] on div "Browse gallery" at bounding box center [102, 289] width 42 height 9
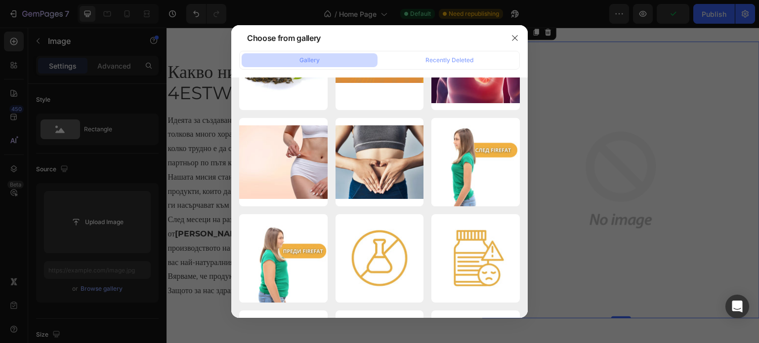
scroll to position [5441, 0]
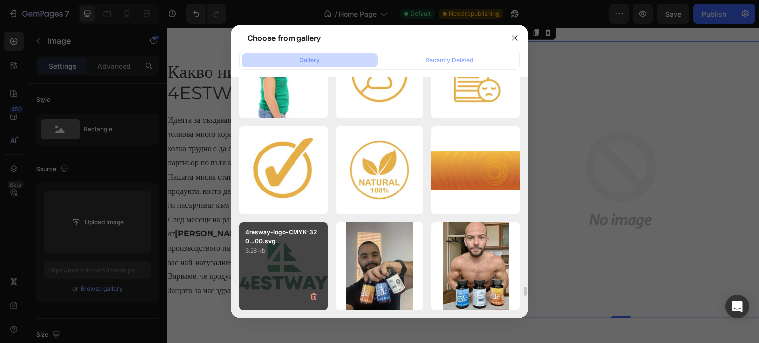
click at [292, 241] on p "4resway-logo-CMYK-320...00.svg" at bounding box center [283, 237] width 77 height 18
type input "[URL][DOMAIN_NAME]"
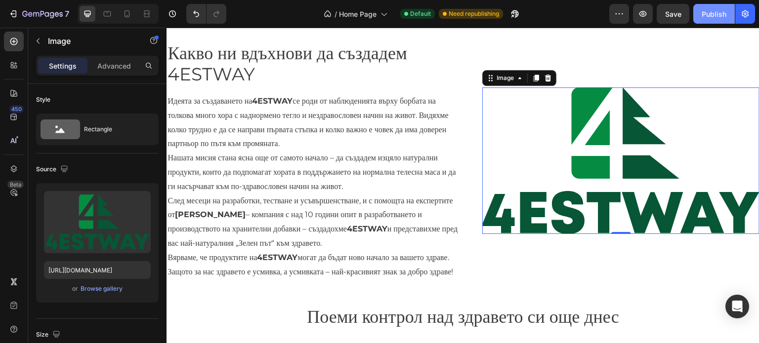
click at [704, 15] on div "Publish" at bounding box center [714, 14] width 25 height 10
